Goal: Information Seeking & Learning: Understand process/instructions

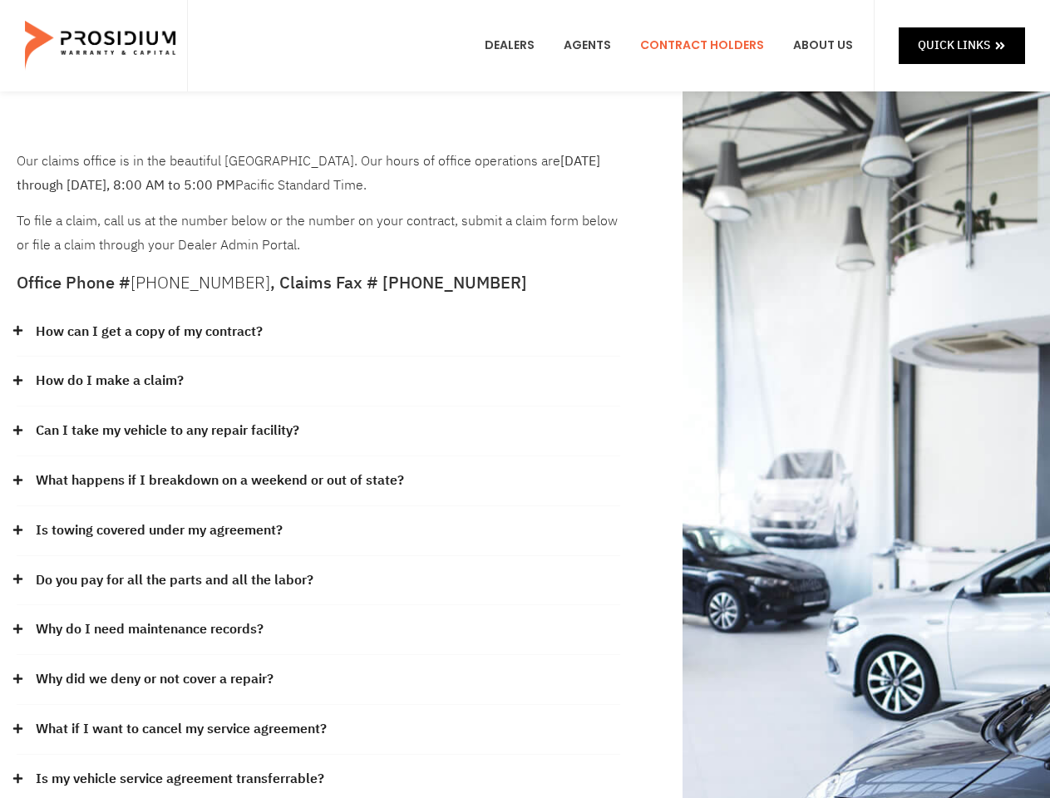
click at [525, 399] on div "How do I make a claim?" at bounding box center [319, 382] width 604 height 50
click at [318, 333] on div "How can I get a copy of my contract?" at bounding box center [319, 333] width 604 height 50
click at [148, 332] on link "How can I get a copy of my contract?" at bounding box center [149, 332] width 227 height 24
click at [318, 382] on div "How do I make a claim?" at bounding box center [319, 382] width 604 height 50
click at [109, 381] on link "How do I make a claim?" at bounding box center [110, 381] width 148 height 24
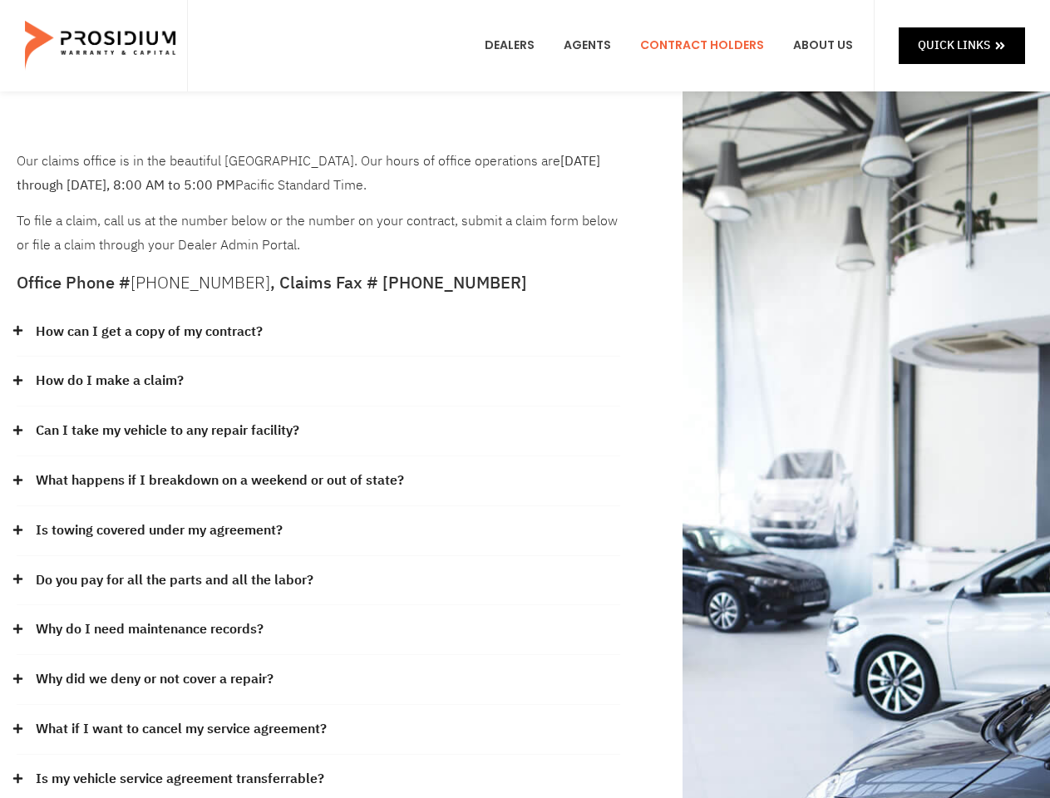
click at [318, 431] on div "Can I take my vehicle to any repair facility?" at bounding box center [319, 431] width 604 height 50
click at [168, 431] on link "Can I take my vehicle to any repair facility?" at bounding box center [168, 431] width 264 height 24
click at [318, 481] on link "What happens if I breakdown on a weekend or out of state?" at bounding box center [220, 481] width 368 height 24
click at [218, 480] on link "What happens if I breakdown on a weekend or out of state?" at bounding box center [220, 481] width 368 height 24
click at [318, 531] on div "Is towing covered under my agreement?" at bounding box center [319, 531] width 604 height 50
